Goal: Feedback & Contribution: Submit feedback/report problem

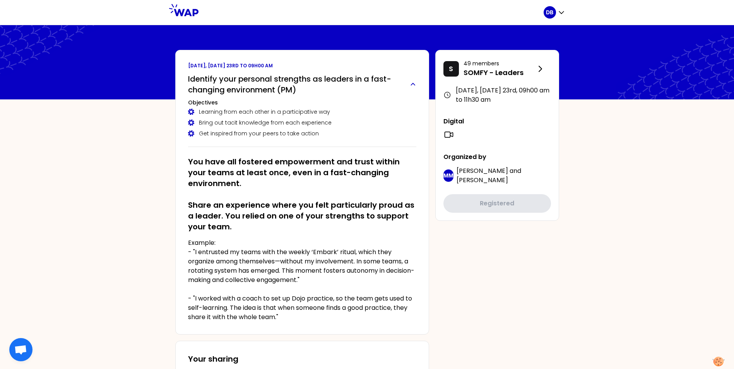
click at [230, 84] on h2 "Identify your personal strengths as leaders in a fast-changing environment (PM)" at bounding box center [296, 85] width 216 height 22
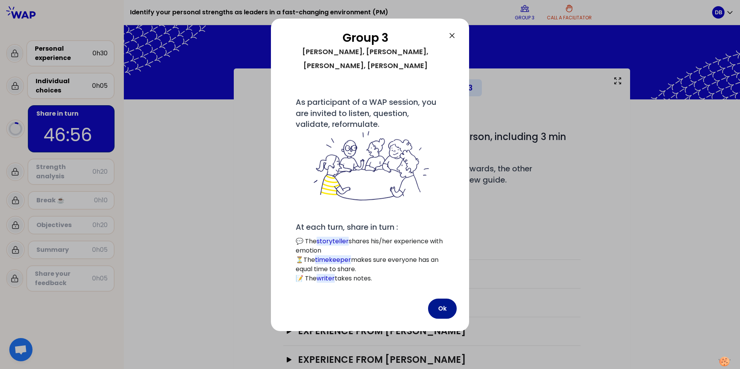
click at [451, 299] on button "Ok" at bounding box center [442, 309] width 29 height 20
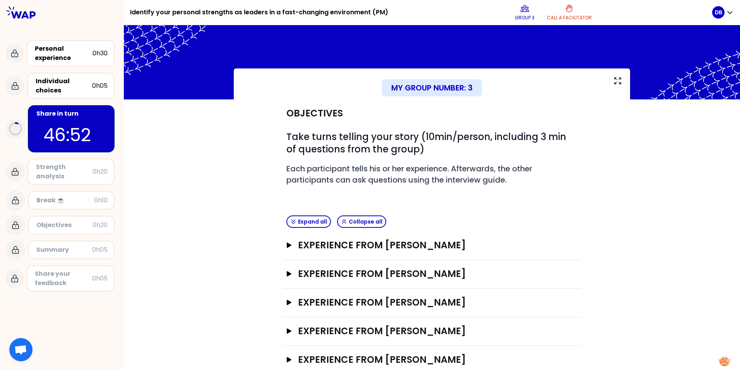
scroll to position [21, 0]
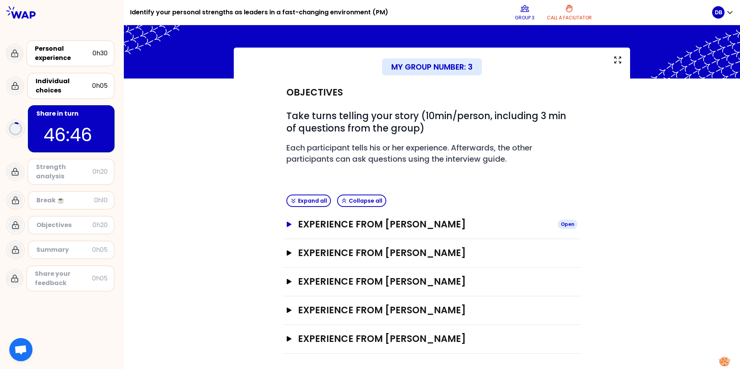
click at [287, 223] on icon "button" at bounding box center [289, 224] width 5 height 5
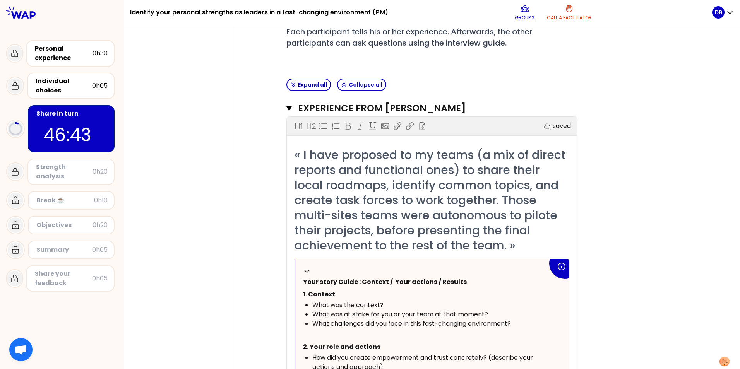
scroll to position [176, 0]
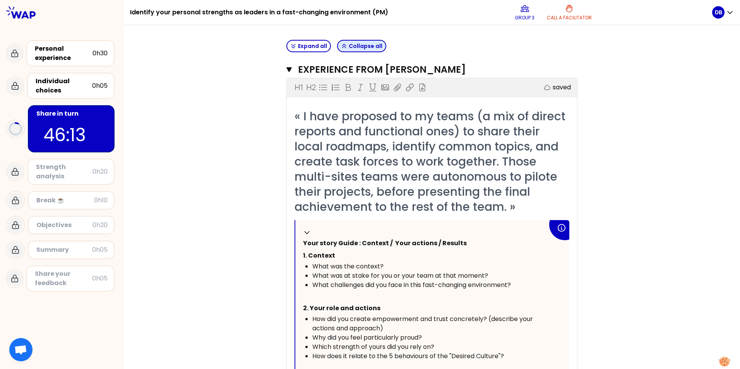
click at [362, 45] on button "Collapse all" at bounding box center [361, 46] width 49 height 12
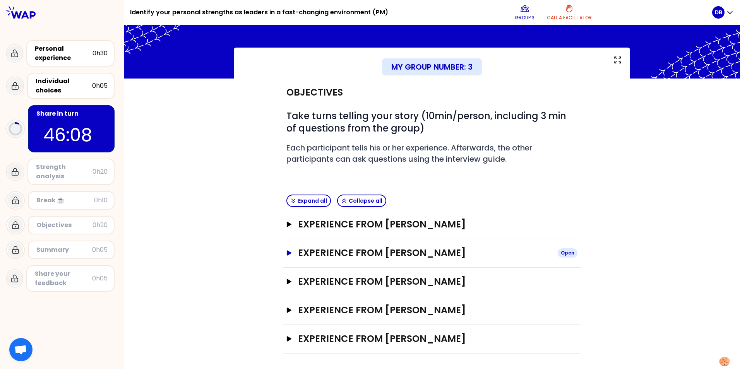
click at [305, 255] on h3 "Experience from [PERSON_NAME]" at bounding box center [424, 253] width 253 height 12
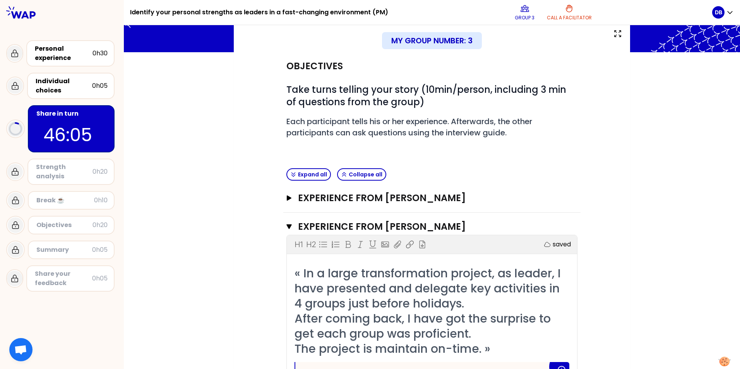
scroll to position [60, 0]
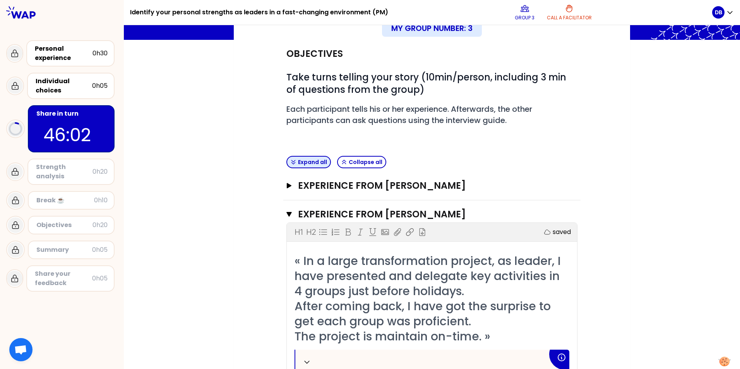
click at [312, 161] on button "Expand all" at bounding box center [308, 162] width 45 height 12
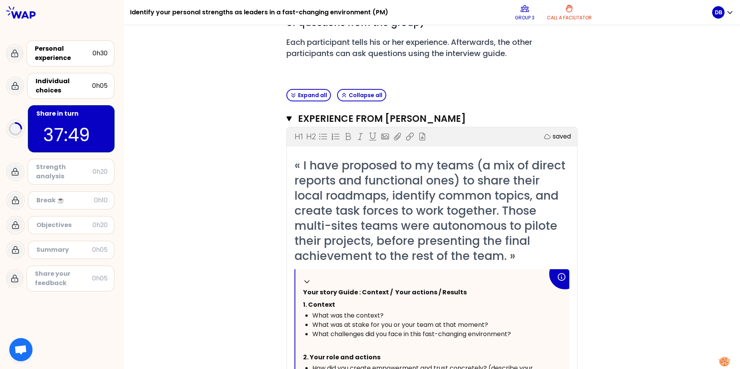
scroll to position [0, 0]
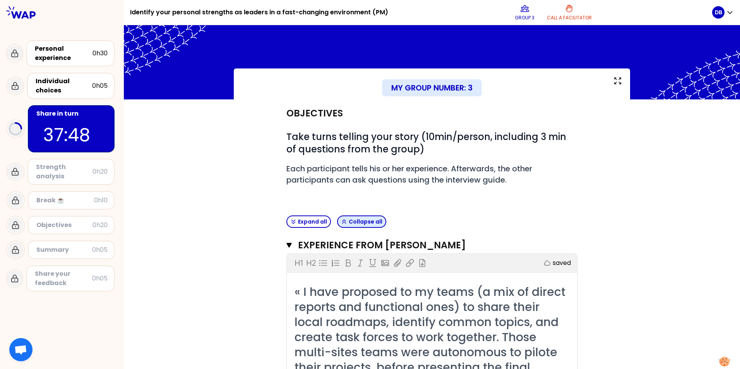
click at [367, 224] on button "Collapse all" at bounding box center [361, 222] width 49 height 12
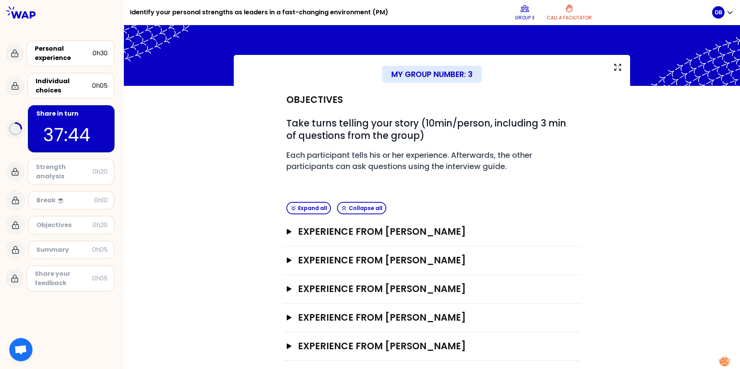
scroll to position [21, 0]
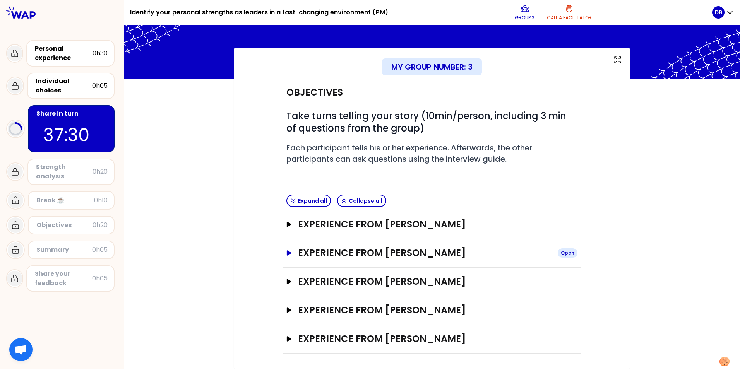
click at [328, 251] on h3 "Experience from Frederic PROST" at bounding box center [424, 253] width 253 height 12
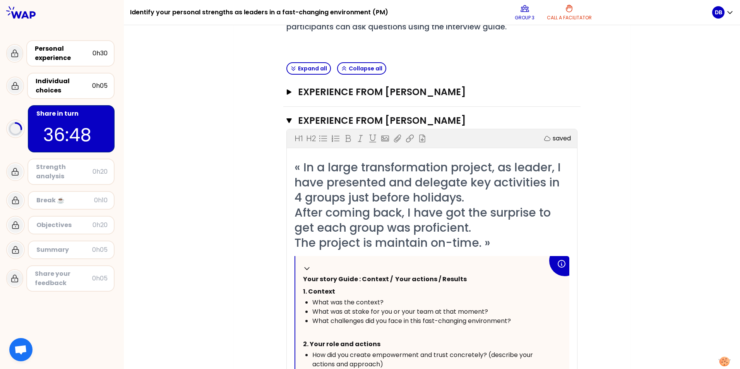
scroll to position [0, 0]
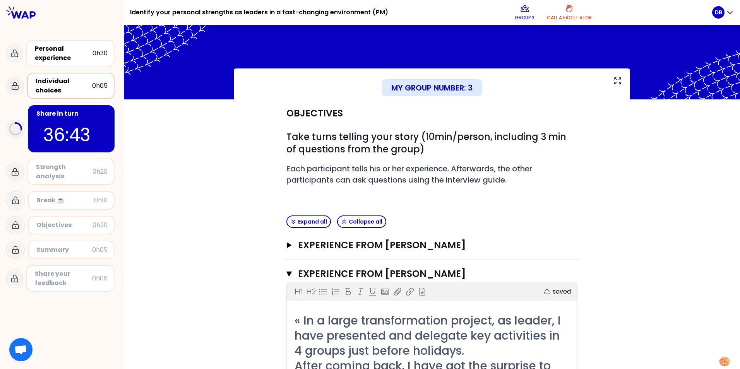
click at [69, 81] on div "Individual choices" at bounding box center [64, 86] width 57 height 19
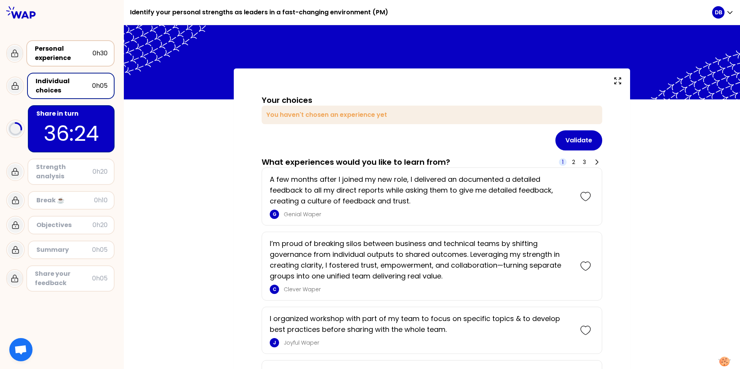
click at [72, 51] on div "Personal experience" at bounding box center [64, 53] width 58 height 19
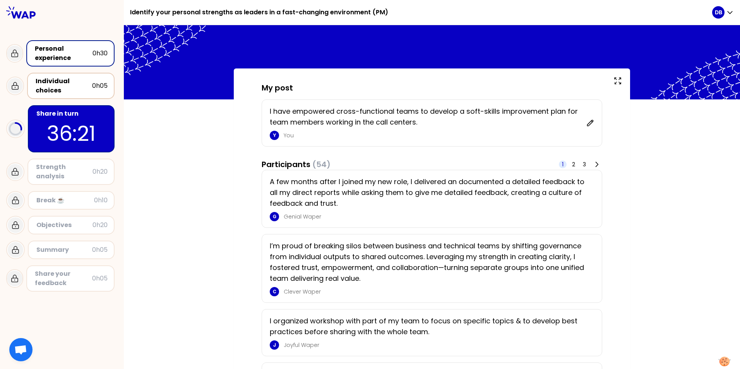
click at [65, 79] on div "Individual choices" at bounding box center [64, 86] width 57 height 19
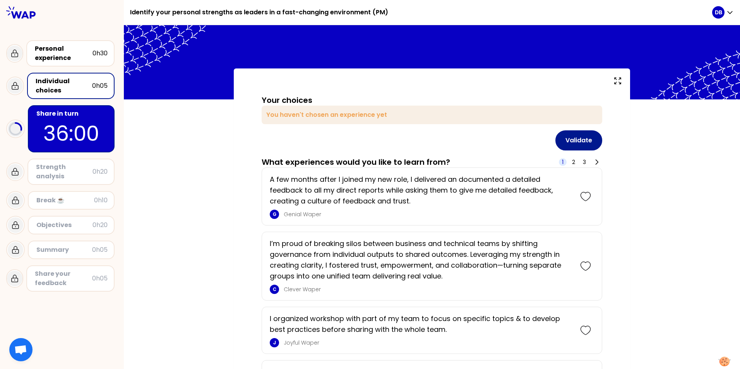
click at [586, 140] on button "Validate" at bounding box center [578, 140] width 47 height 20
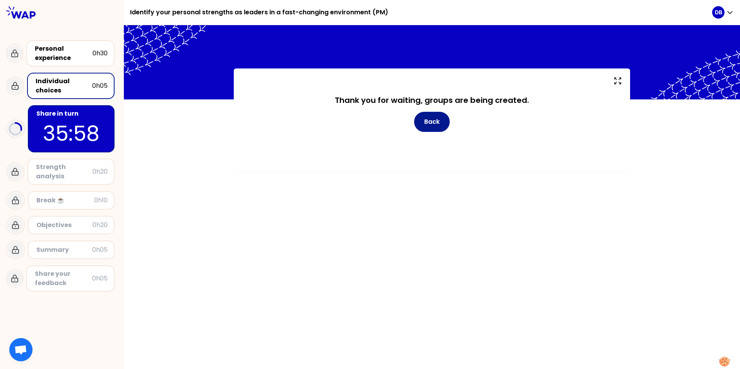
click at [440, 118] on button "Back" at bounding box center [432, 122] width 36 height 20
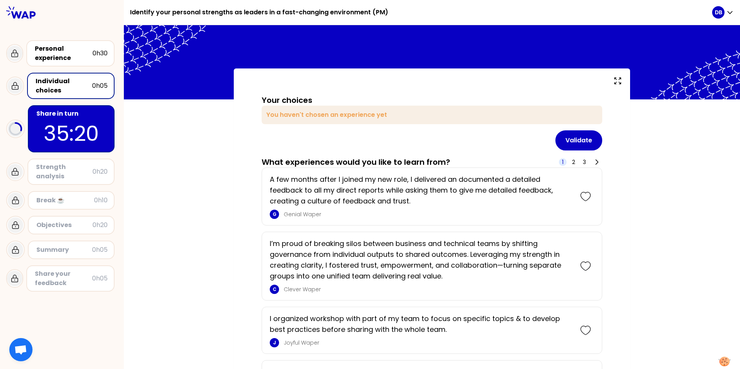
click at [48, 170] on div "Strength analysis" at bounding box center [64, 172] width 57 height 19
click at [105, 118] on p "35:18" at bounding box center [71, 133] width 73 height 30
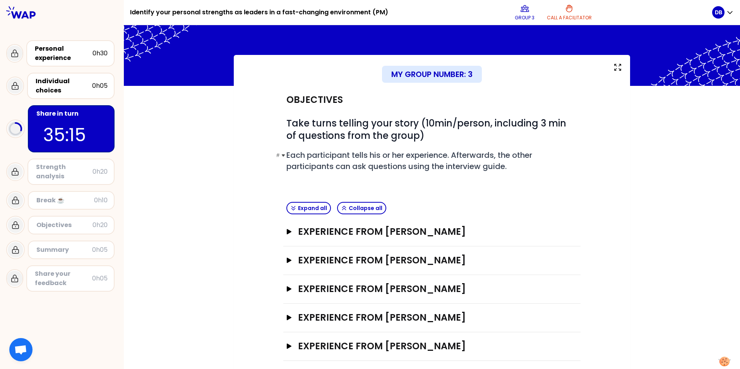
scroll to position [21, 0]
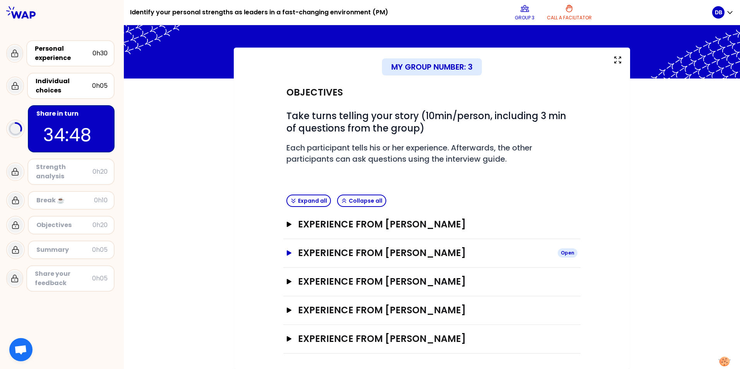
click at [561, 250] on div "Open" at bounding box center [568, 252] width 20 height 9
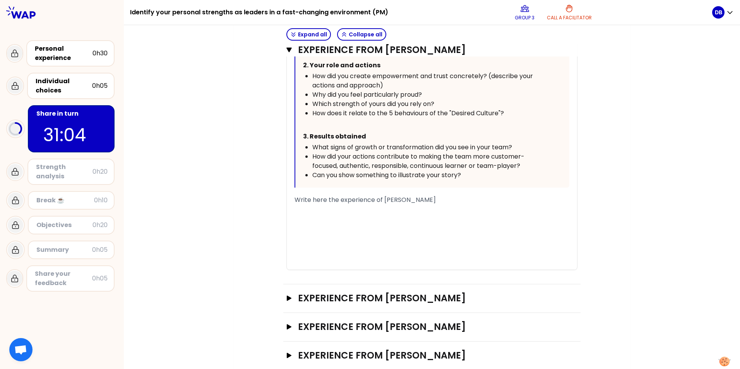
scroll to position [449, 0]
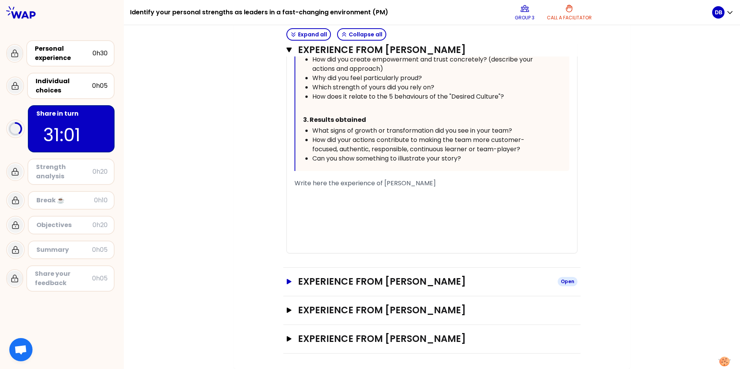
click at [290, 281] on button "Experience from Deirdre Brower Open" at bounding box center [431, 282] width 291 height 12
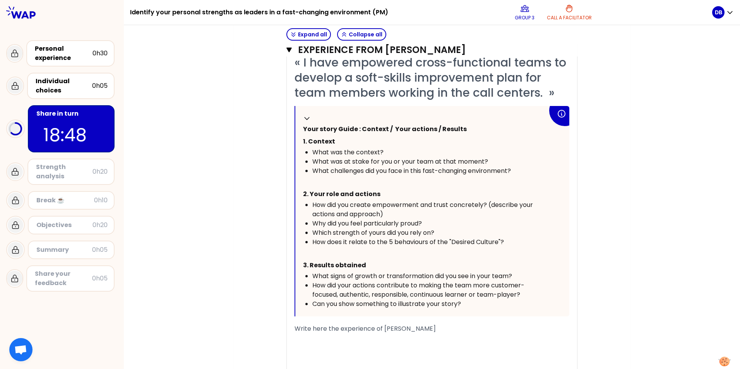
scroll to position [832, 0]
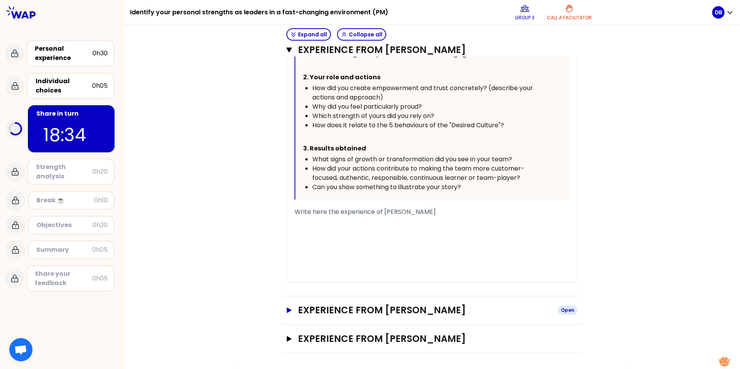
click at [295, 311] on button "Experience from Stéphanie Cadoret Open" at bounding box center [431, 310] width 291 height 12
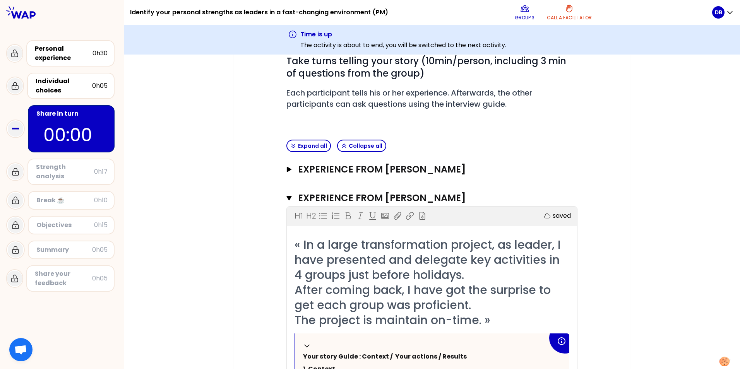
scroll to position [0, 0]
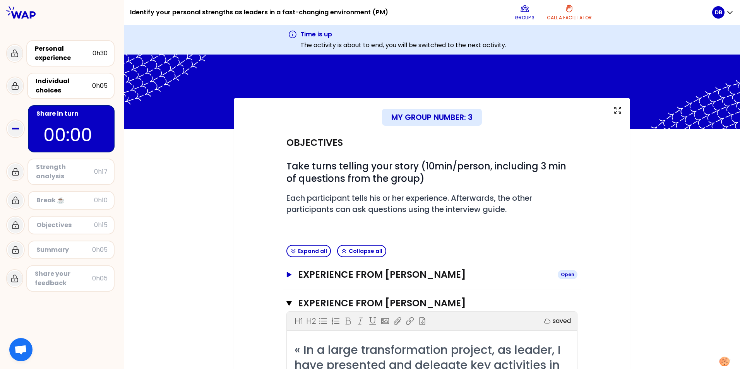
click at [298, 272] on h3 "Experience from Dangel Séverine" at bounding box center [424, 275] width 253 height 12
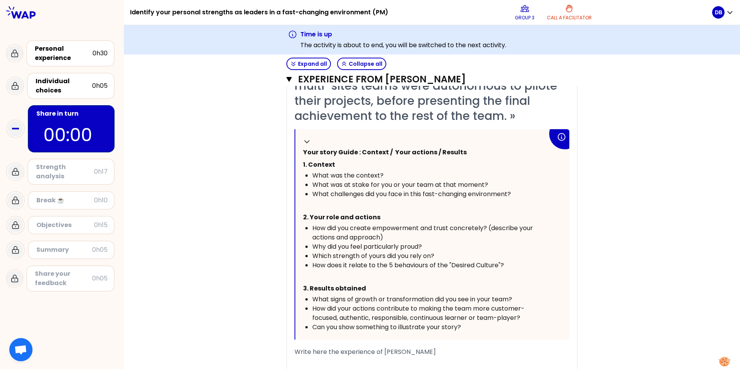
scroll to position [310, 0]
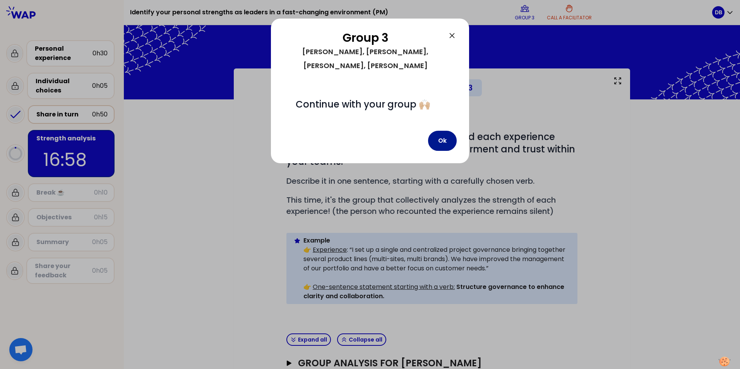
click at [440, 131] on button "Ok" at bounding box center [442, 141] width 29 height 20
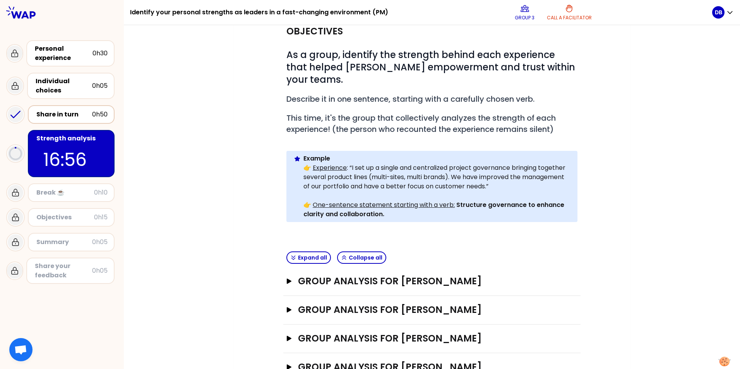
scroll to position [116, 0]
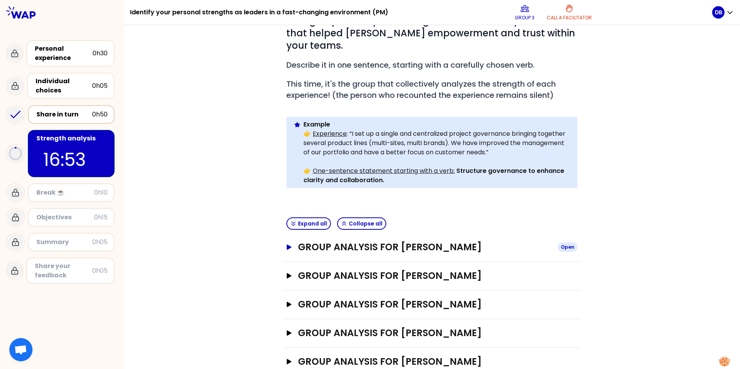
click at [404, 241] on h3 "Group analysis for Dangel Séverine" at bounding box center [424, 247] width 253 height 12
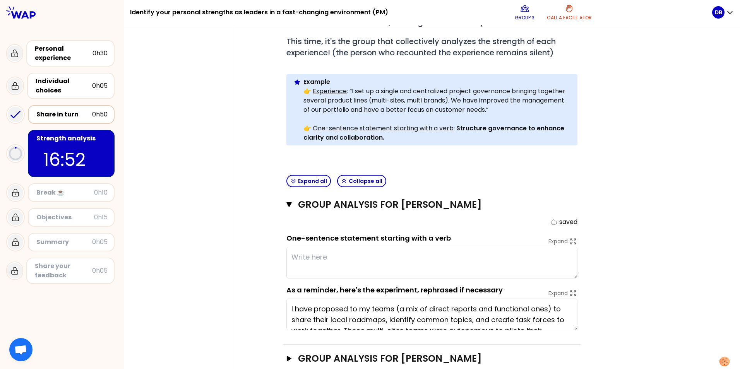
scroll to position [194, 0]
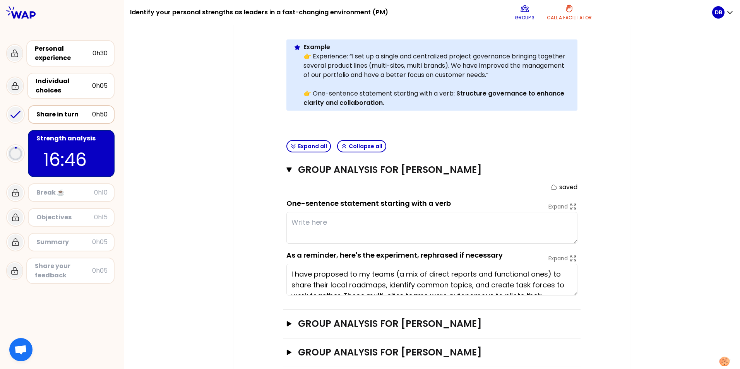
click at [289, 212] on textarea at bounding box center [431, 228] width 291 height 32
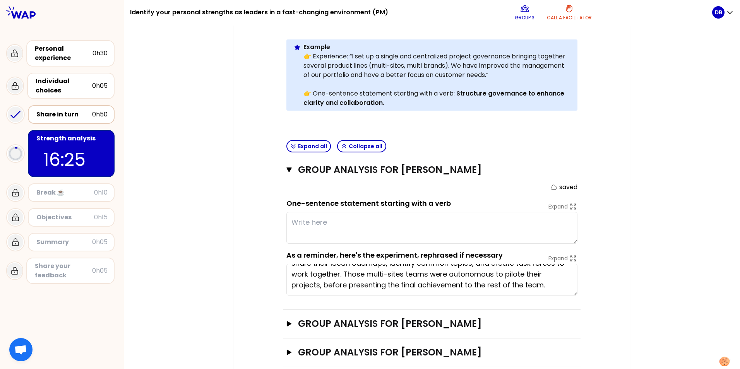
scroll to position [232, 0]
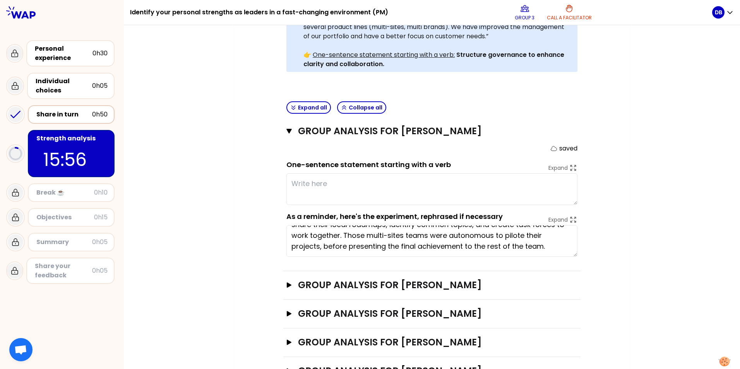
click at [296, 173] on textarea at bounding box center [431, 189] width 291 height 32
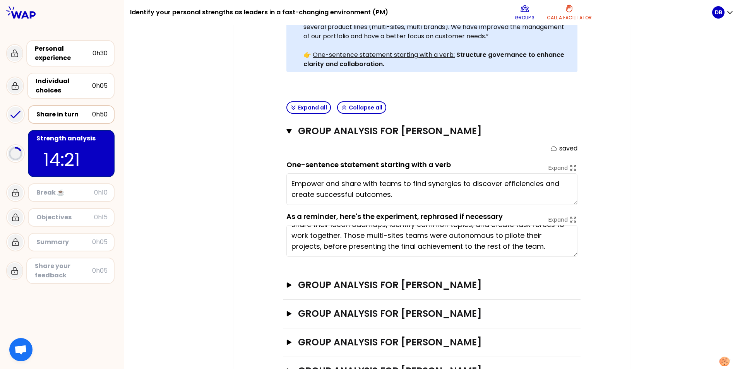
click at [360, 173] on textarea "Empower and share with teams to find synergies to discover efficiencies and cre…" at bounding box center [431, 189] width 291 height 32
drag, startPoint x: 508, startPoint y: 170, endPoint x: 498, endPoint y: 170, distance: 9.7
click at [498, 173] on textarea "Empower and share roadmaps with teams to find synergies to discover efficiencie…" at bounding box center [431, 189] width 291 height 32
click at [450, 183] on textarea "Empower and share roadmaps with teams to find synergies and discover efficienci…" at bounding box center [431, 189] width 291 height 32
click at [497, 173] on textarea "Empower and share roadmaps with teams to find synergies and discover efficienci…" at bounding box center [431, 189] width 291 height 32
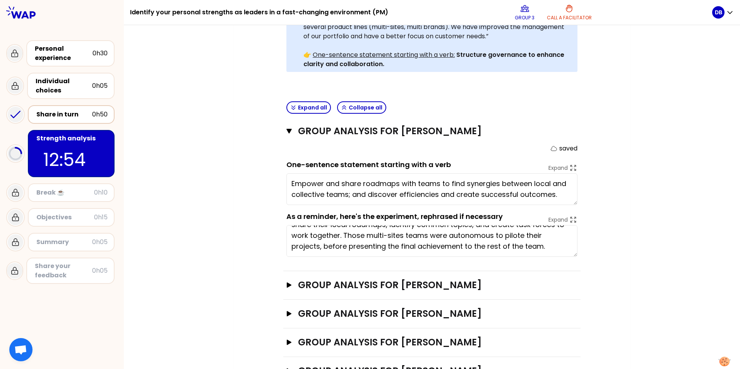
drag, startPoint x: 363, startPoint y: 182, endPoint x: 350, endPoint y: 182, distance: 13.5
click at [350, 182] on textarea "Empower and share roadmaps with teams to find synergies between local and colle…" at bounding box center [431, 189] width 291 height 32
click at [557, 173] on textarea "Empower and share roadmaps with teams to find synergies between local and colle…" at bounding box center [431, 189] width 291 height 32
click at [542, 181] on textarea "Empower and share roadmaps with teams to find synergies between local and colle…" at bounding box center [431, 189] width 291 height 32
type textarea "Empower and share roadmaps with teams to find synergies between local and colle…"
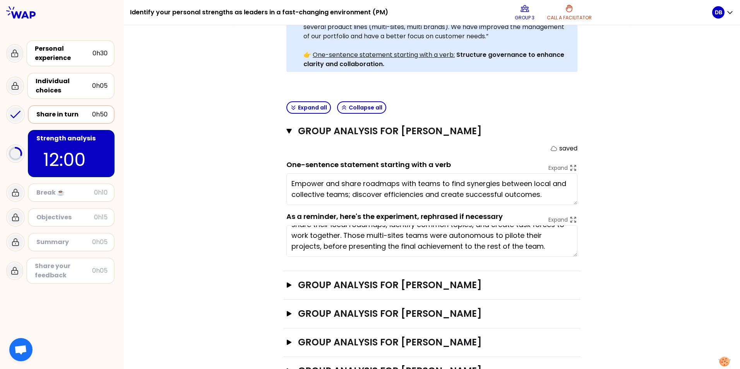
click at [654, 159] on div "My group number: 3 Objectives # As a group, identify the strength behind each e…" at bounding box center [432, 118] width 616 height 565
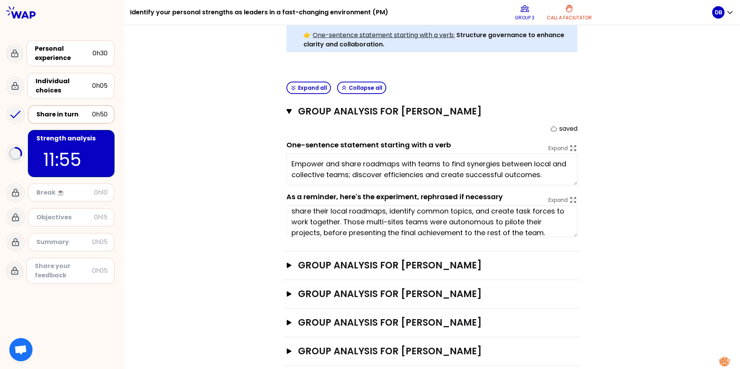
scroll to position [22, 0]
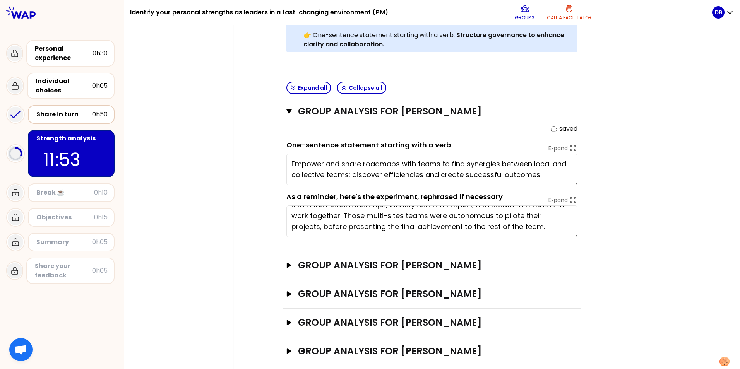
click at [710, 182] on div "My group number: 3 Objectives # As a group, identify the strength behind each e…" at bounding box center [432, 99] width 616 height 565
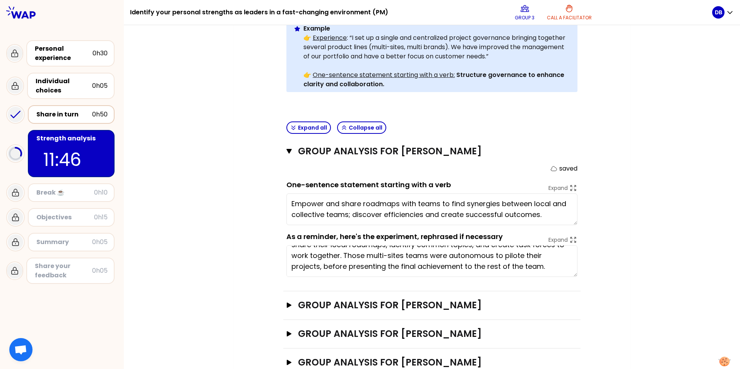
scroll to position [252, 0]
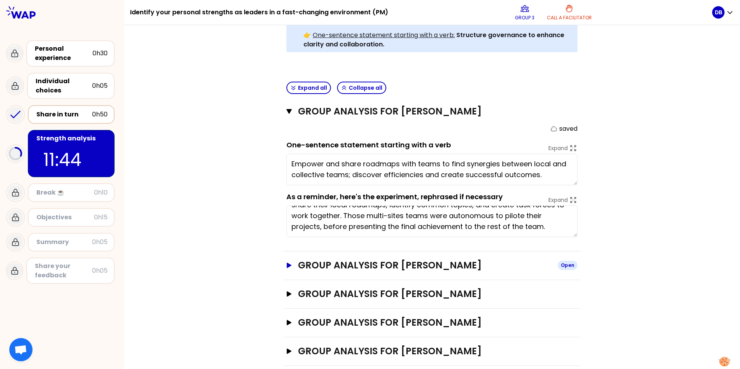
click at [286, 259] on button "Group analysis for Frederic PROST Open" at bounding box center [431, 265] width 291 height 12
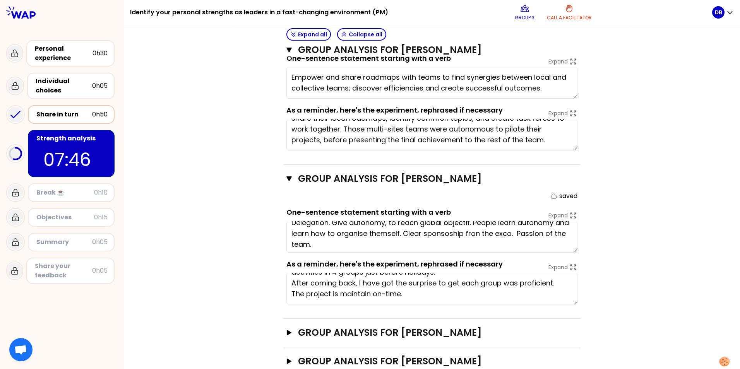
scroll to position [11, 0]
type textarea "Delegation. Give autonomy, to reach global objectif. People learn autonomy and …"
click at [287, 330] on icon "button" at bounding box center [289, 332] width 5 height 5
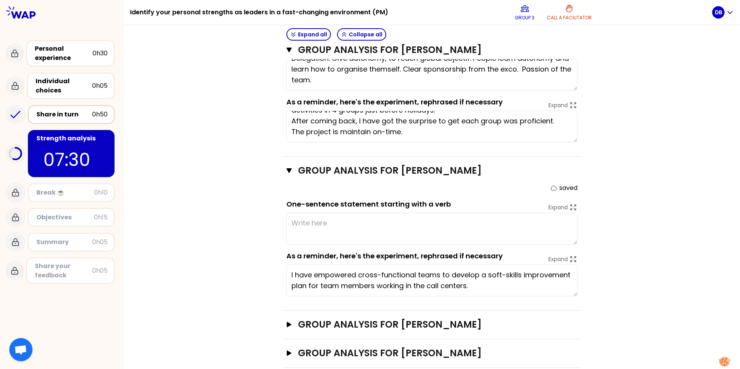
scroll to position [503, 0]
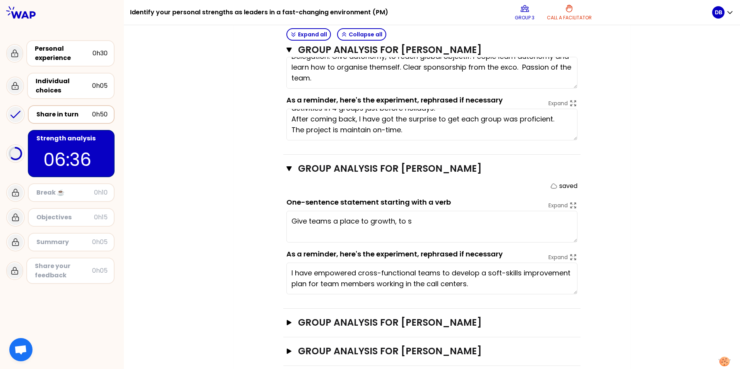
type textarea "Give teams a place to growth, to sh"
type textarea "I have empowered cross-functional teams to develop a soft-skills improvement pl…"
type textarea "Give teams a place to growth, to share, to learn and to progress on all"
type textarea "Delegation. Give autonomy, to reach global objectif. People learn autonomy and …"
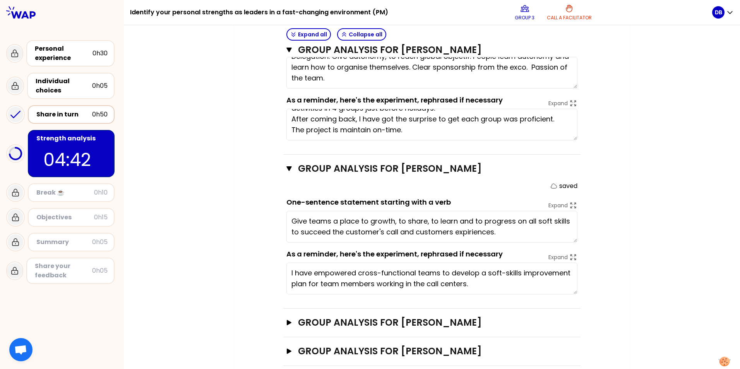
type textarea "Give teams a place to growth, to share, to learn and to progress on all soft sk…"
click at [286, 317] on button "Group analysis for Stéphanie Cadoret Open" at bounding box center [431, 323] width 291 height 12
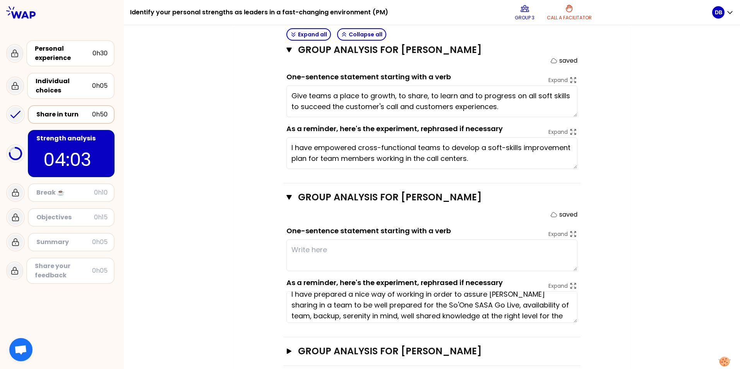
scroll to position [0, 0]
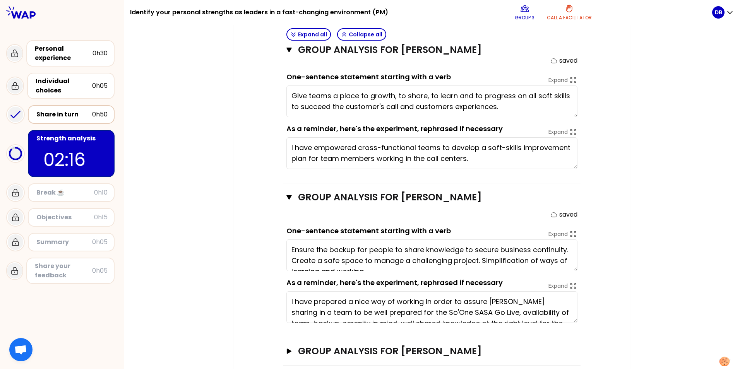
type textarea "Ensure the backup for people to share knowledge to secure business continuity. …"
click at [287, 349] on icon "button" at bounding box center [289, 351] width 5 height 5
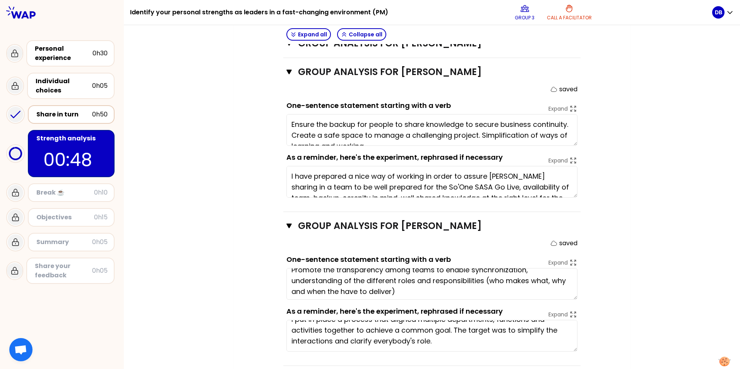
scroll to position [11, 0]
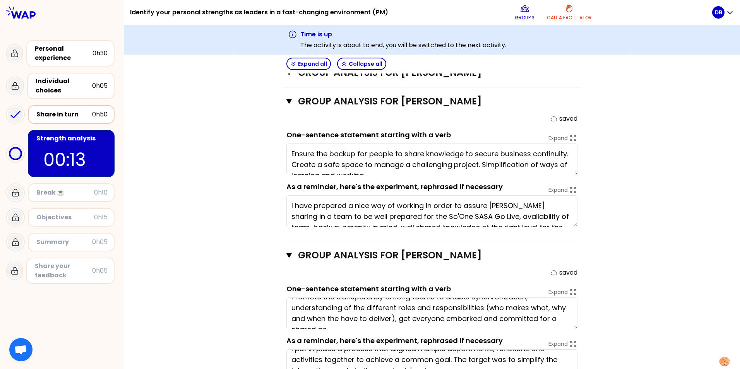
type textarea "Promote the transparency among teams to enable synchronization, understanding o…"
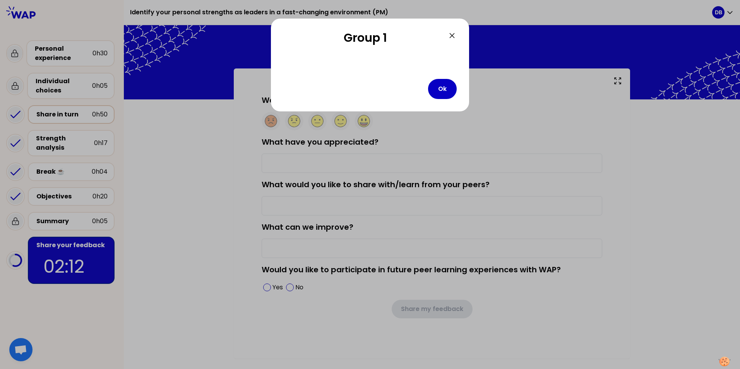
type input "It's nice to hear other team member experiences. Group dynamic was positive."
type input "These sessions would be more beneficial in-person. It's also a lot of time whic…"
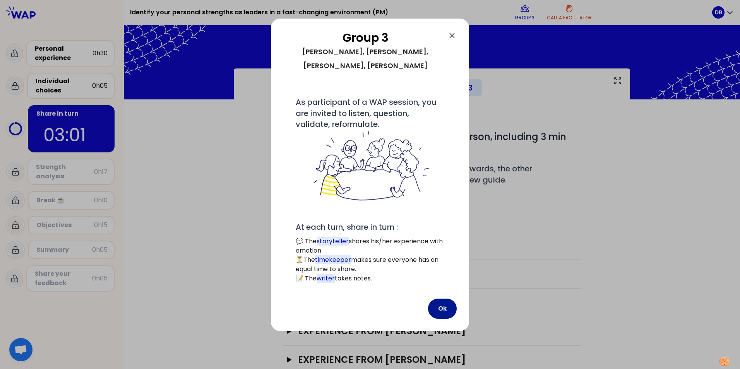
click at [441, 219] on button "Ok" at bounding box center [442, 309] width 29 height 20
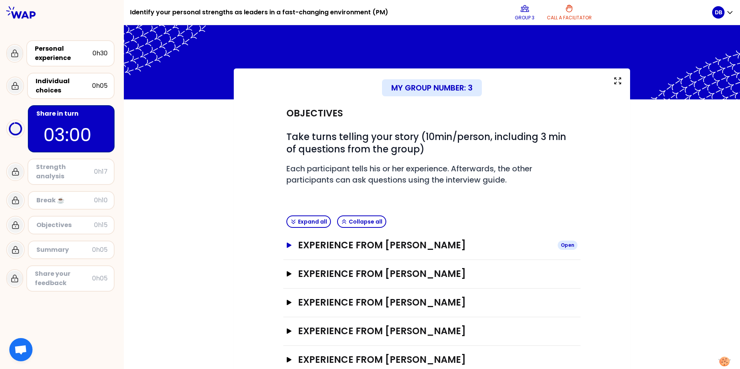
scroll to position [21, 0]
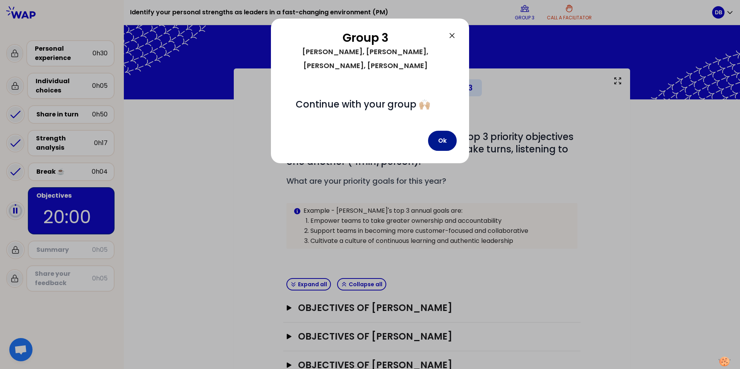
click at [447, 131] on button "Ok" at bounding box center [442, 141] width 29 height 20
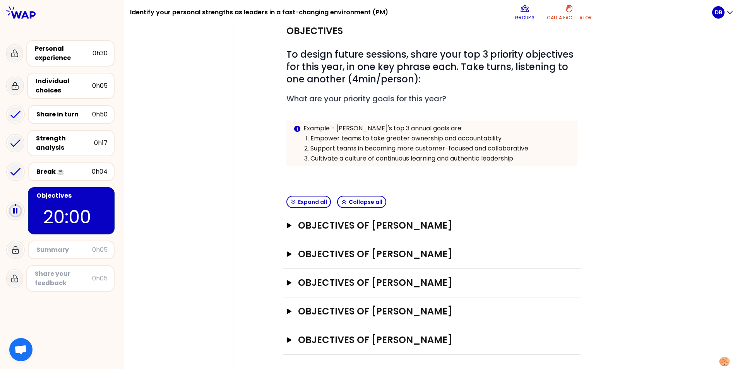
scroll to position [84, 0]
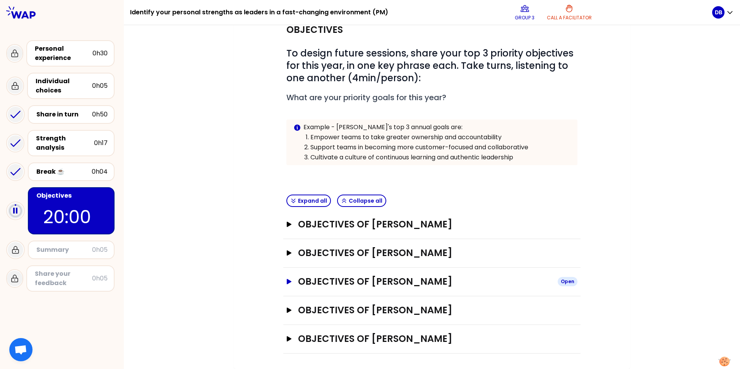
click at [307, 285] on h3 "Objectives of [PERSON_NAME]" at bounding box center [424, 282] width 253 height 12
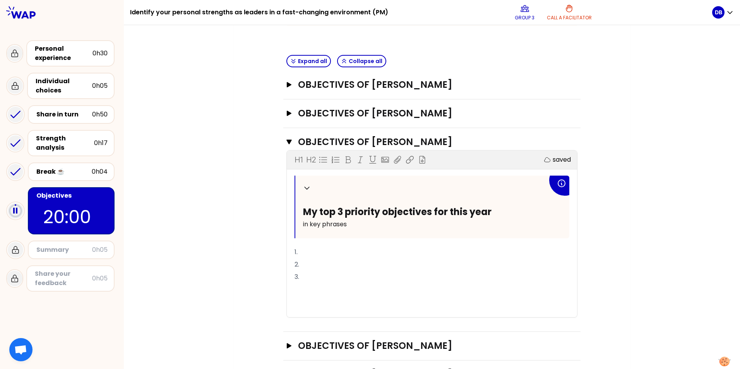
scroll to position [238, 0]
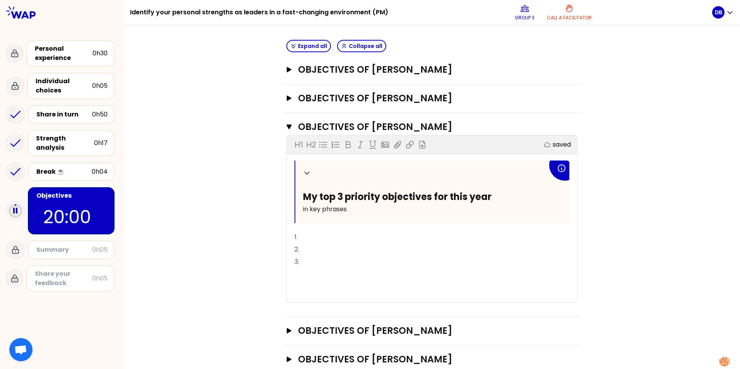
click at [301, 236] on p "1." at bounding box center [432, 237] width 275 height 12
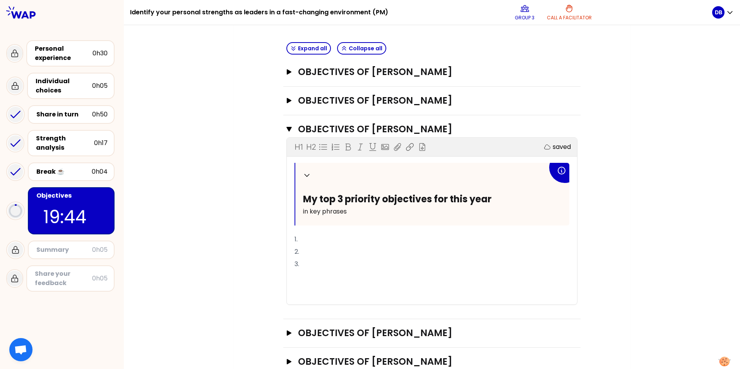
scroll to position [259, 0]
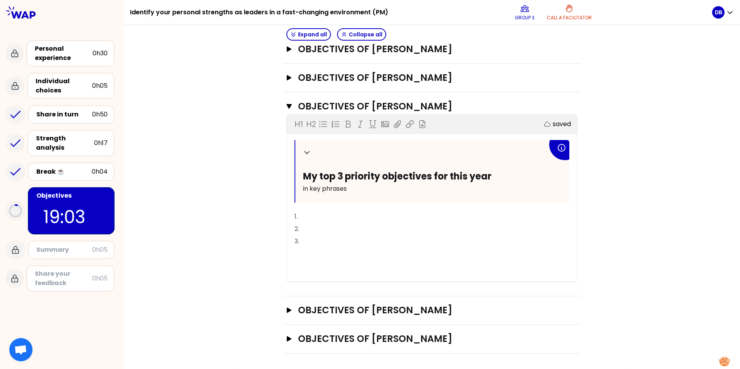
click at [310, 214] on p "1." at bounding box center [432, 217] width 275 height 12
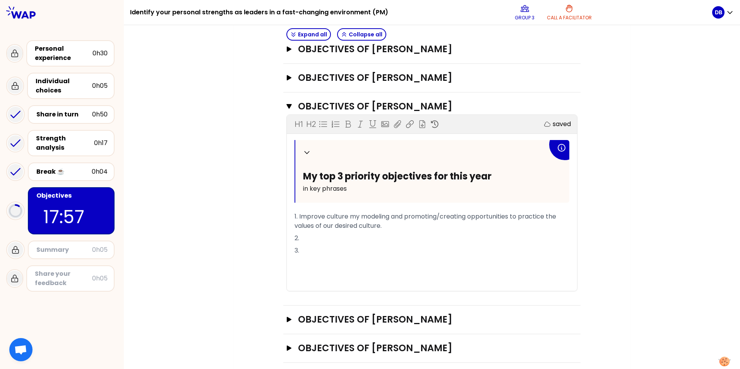
click at [306, 240] on p "2." at bounding box center [432, 238] width 275 height 12
click at [325, 216] on span "1. Improve culture my modeling and promoting/creating opportunities to practice…" at bounding box center [426, 221] width 263 height 18
drag, startPoint x: 367, startPoint y: 215, endPoint x: 370, endPoint y: 216, distance: 3.9
click at [370, 216] on span "1. Improve team culture my modeling and promoting/creating opportunities to pra…" at bounding box center [429, 221] width 269 height 18
click at [372, 237] on p "2. Develop talent amont" at bounding box center [432, 238] width 275 height 12
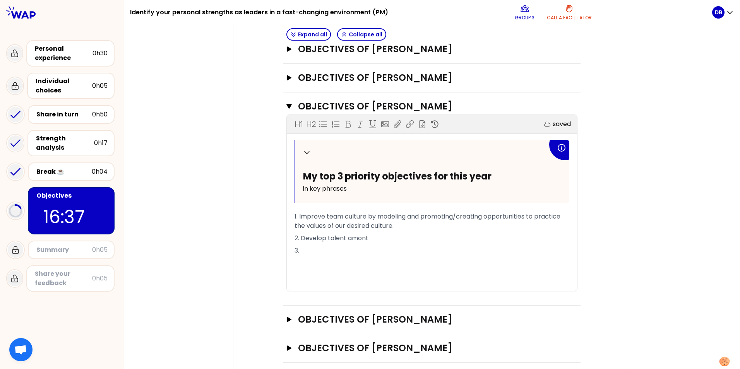
click at [371, 246] on p "3." at bounding box center [432, 251] width 275 height 12
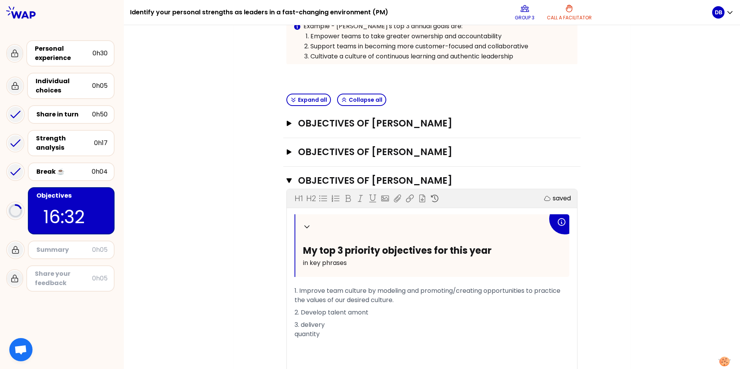
scroll to position [227, 0]
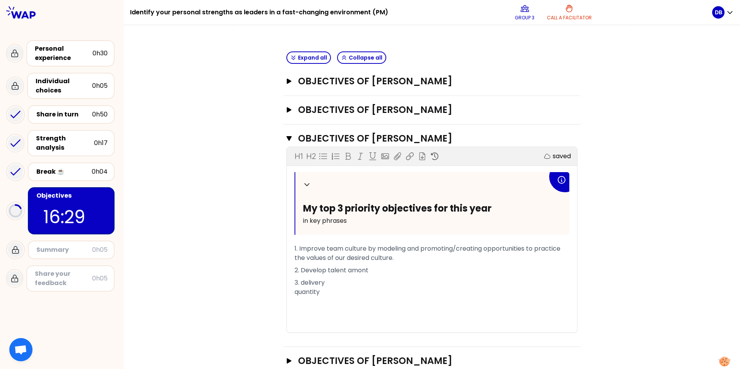
drag, startPoint x: 316, startPoint y: 293, endPoint x: 298, endPoint y: 283, distance: 20.4
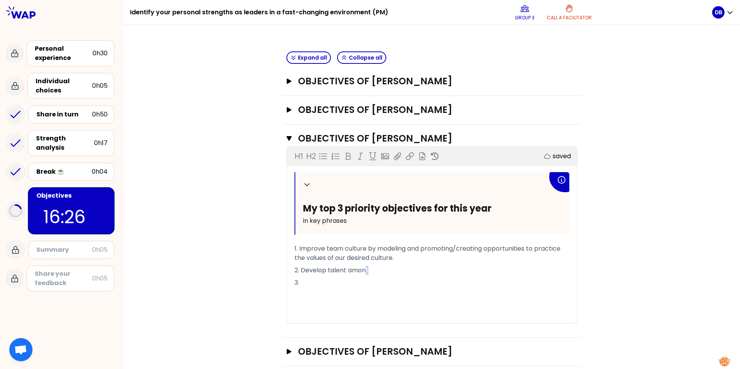
click at [364, 270] on span "2. Develop talent amont" at bounding box center [332, 270] width 74 height 9
click at [377, 271] on p "2. Develop talent among" at bounding box center [432, 270] width 275 height 12
click at [305, 283] on p "3." at bounding box center [432, 283] width 275 height 12
click at [405, 283] on span "3. Improve team collaboration to enahnce productivity" at bounding box center [379, 282] width 168 height 9
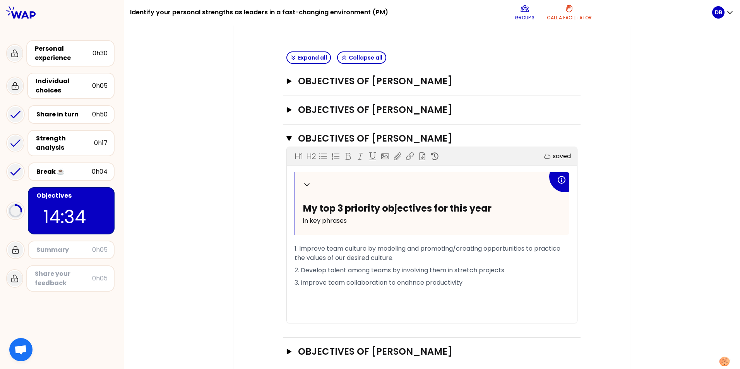
drag, startPoint x: 403, startPoint y: 283, endPoint x: 422, endPoint y: 284, distance: 19.0
click at [479, 284] on p "3. Improve team collaboration to enhance productivity" at bounding box center [432, 283] width 275 height 12
drag, startPoint x: 455, startPoint y: 247, endPoint x: 421, endPoint y: 248, distance: 34.5
click at [421, 248] on span "1. Improve team culture by modeling and promoting/creating opportunities to pra…" at bounding box center [428, 253] width 267 height 18
click at [449, 250] on span "1. Improve team culture by modeling and creating opportunities to practice the …" at bounding box center [431, 253] width 272 height 18
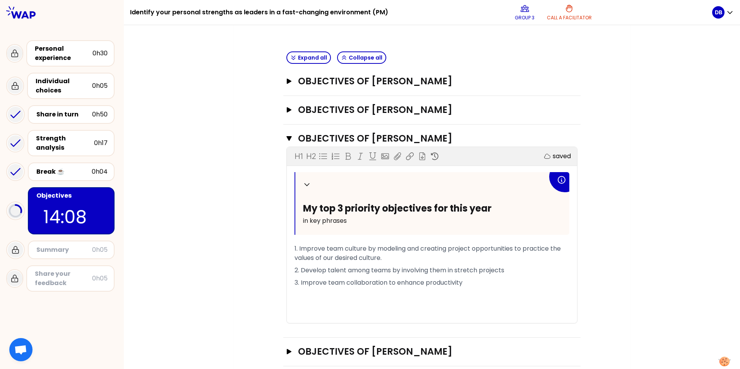
click at [509, 271] on p "2. Develop talent among teams by involving them in stretch projects" at bounding box center [432, 270] width 275 height 12
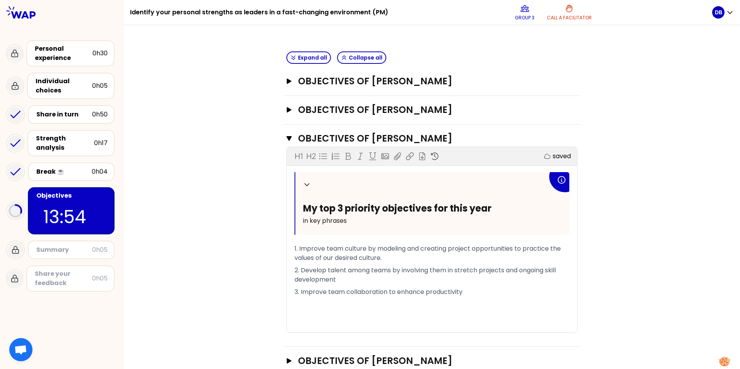
click at [478, 290] on p "3. Improve team collaboration to enhance productivity" at bounding box center [432, 292] width 275 height 12
click at [346, 281] on p "2. Develop talent among teams by involving them in stretch projects and ongoing…" at bounding box center [432, 275] width 275 height 22
click at [384, 292] on span "3. Improve team collaboration to enhance productivity" at bounding box center [379, 292] width 168 height 9
click at [332, 279] on span "2. Develop talent among teams by involving them in stretch projects and ongoing…" at bounding box center [426, 275] width 263 height 18
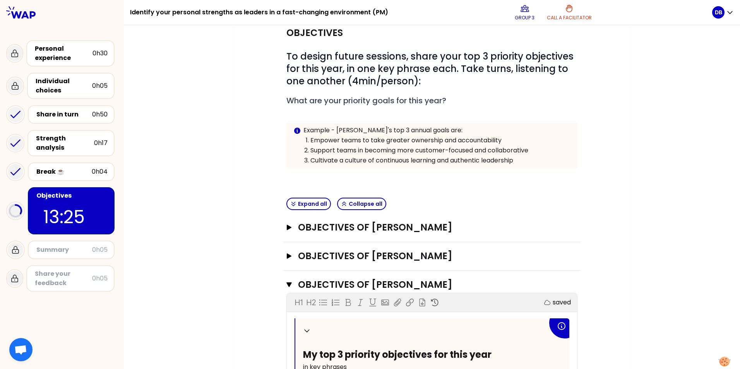
scroll to position [33, 0]
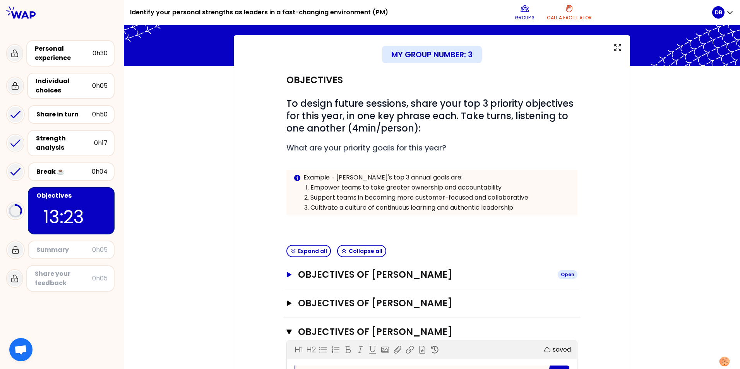
click at [288, 273] on icon "button" at bounding box center [289, 274] width 6 height 5
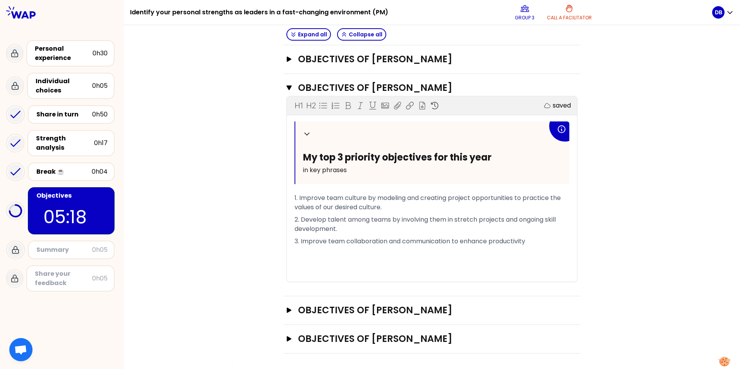
scroll to position [518, 0]
click at [290, 312] on button "Objectives of [PERSON_NAME] Open" at bounding box center [431, 310] width 291 height 12
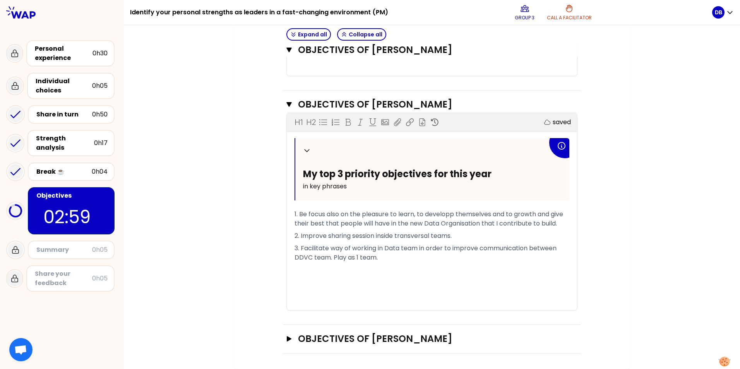
scroll to position [724, 0]
click at [290, 339] on button "Objectives of [PERSON_NAME] Open" at bounding box center [431, 339] width 291 height 12
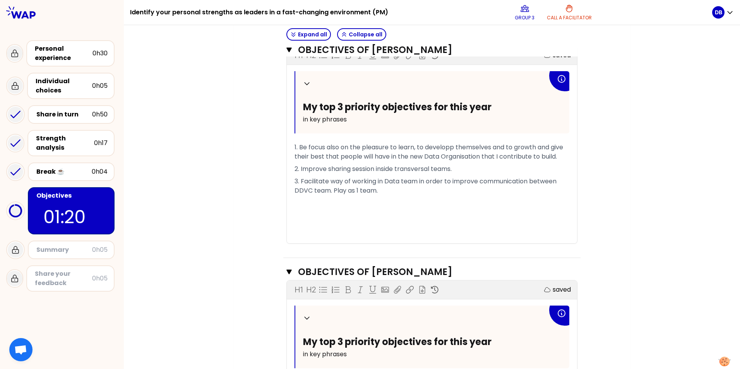
scroll to position [754, 0]
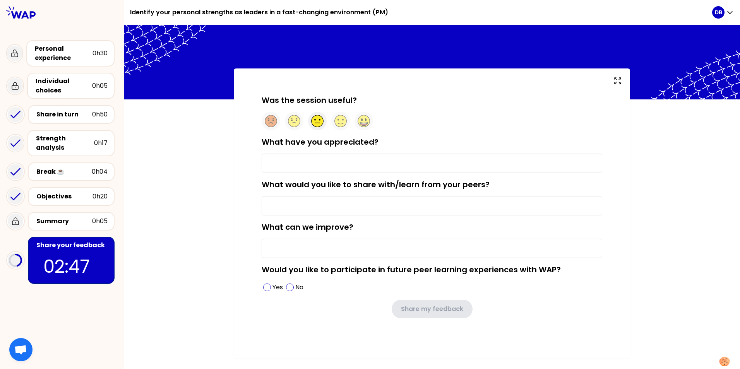
click at [317, 122] on icon at bounding box center [318, 121] width 12 height 12
click at [289, 164] on input "What have you appreciated?" at bounding box center [432, 163] width 341 height 19
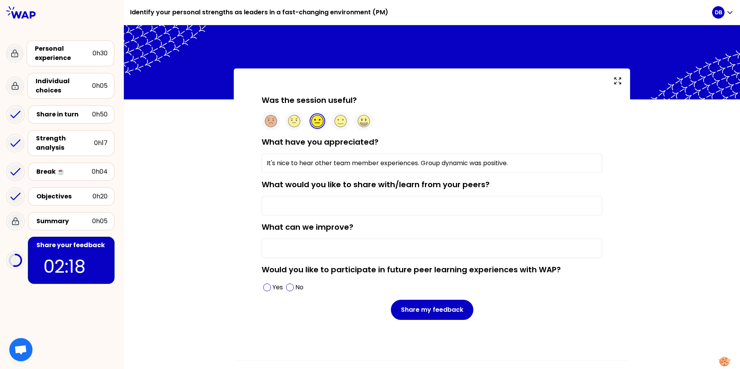
type input "It's nice to hear other team member experiences. Group dynamic was positive."
click at [278, 244] on input "What can we improve?" at bounding box center [432, 248] width 341 height 19
type input "e"
type input "P"
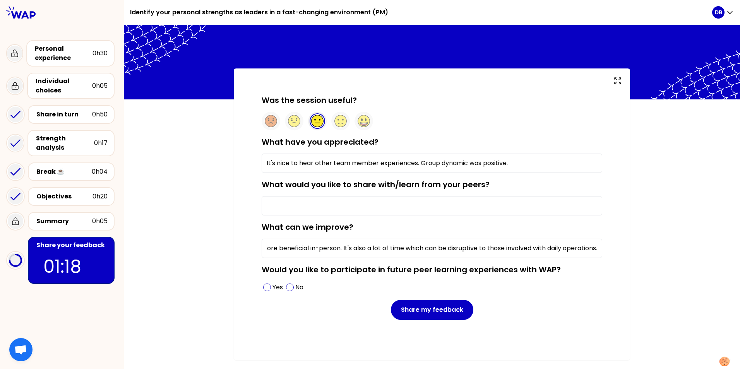
type input "These sessions would be more beneficial in-person. It's also a lot of time whic…"
click at [306, 209] on input "What would you like to share with/learn from your peers?" at bounding box center [432, 205] width 341 height 19
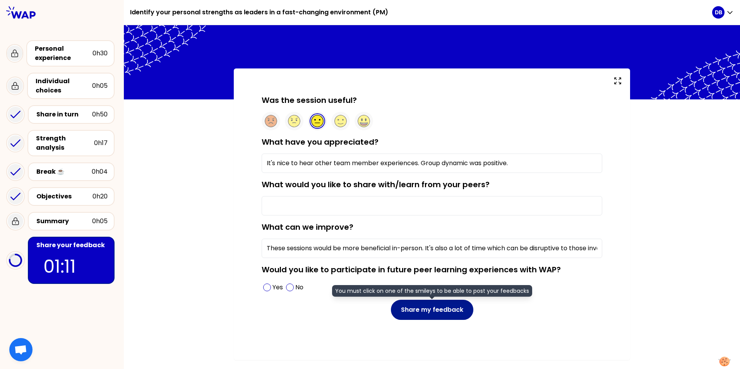
click at [440, 309] on button "Share my feedback" at bounding box center [432, 310] width 82 height 20
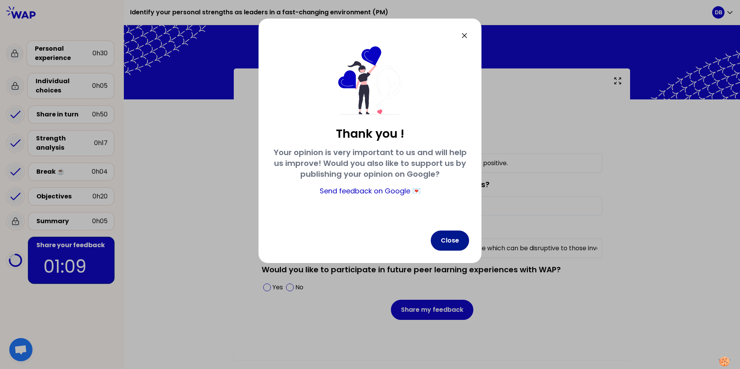
click at [447, 235] on button "Close" at bounding box center [450, 241] width 38 height 20
